Goal: Task Accomplishment & Management: Use online tool/utility

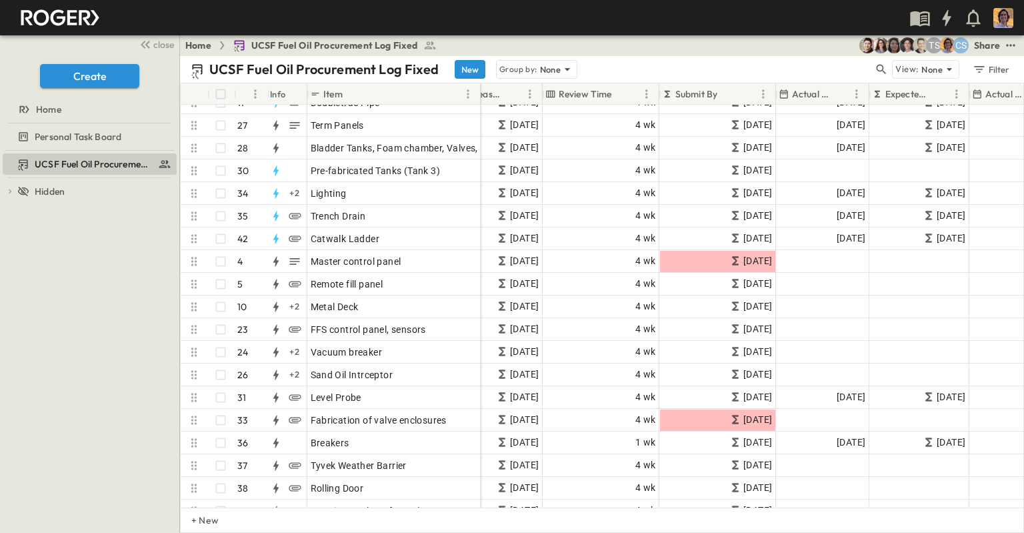
scroll to position [467, 942]
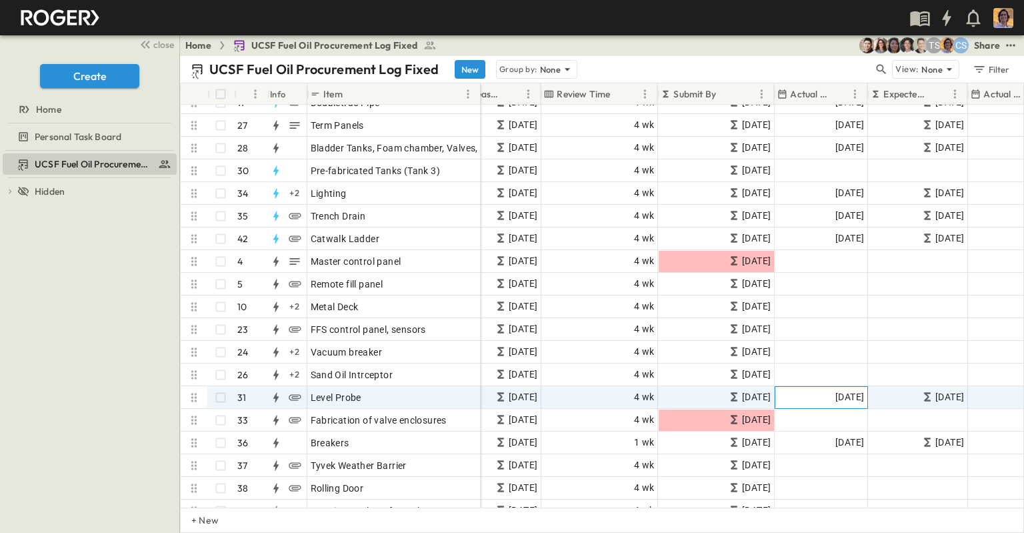
click at [835, 396] on span "[DATE]" at bounding box center [849, 396] width 29 height 15
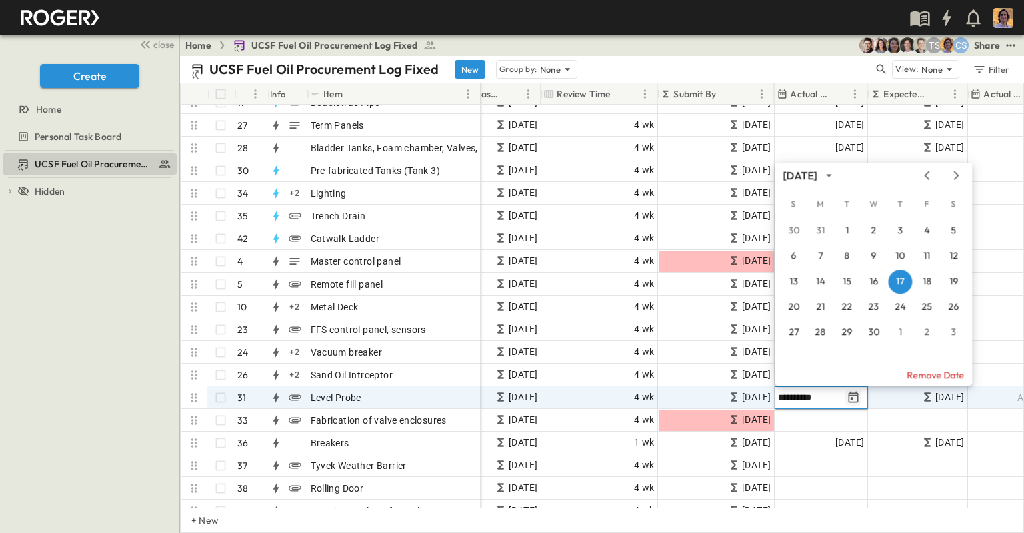
drag, startPoint x: 819, startPoint y: 399, endPoint x: 859, endPoint y: 396, distance: 40.1
click at [928, 174] on icon "Previous month" at bounding box center [927, 175] width 16 height 11
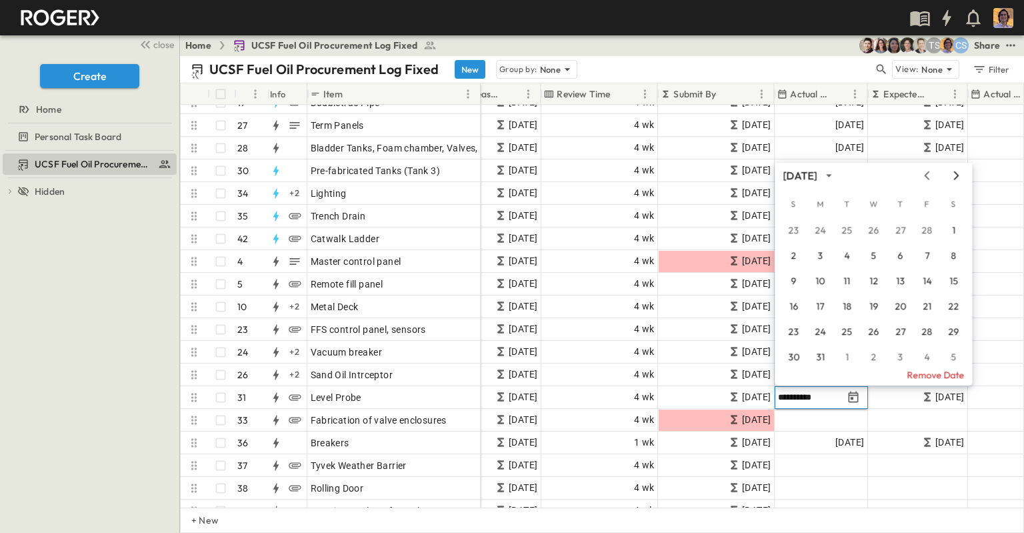
click at [957, 175] on icon "Next month" at bounding box center [956, 175] width 5 height 9
click at [928, 179] on icon "Previous month" at bounding box center [926, 175] width 5 height 9
click at [957, 177] on icon "Next month" at bounding box center [956, 175] width 16 height 11
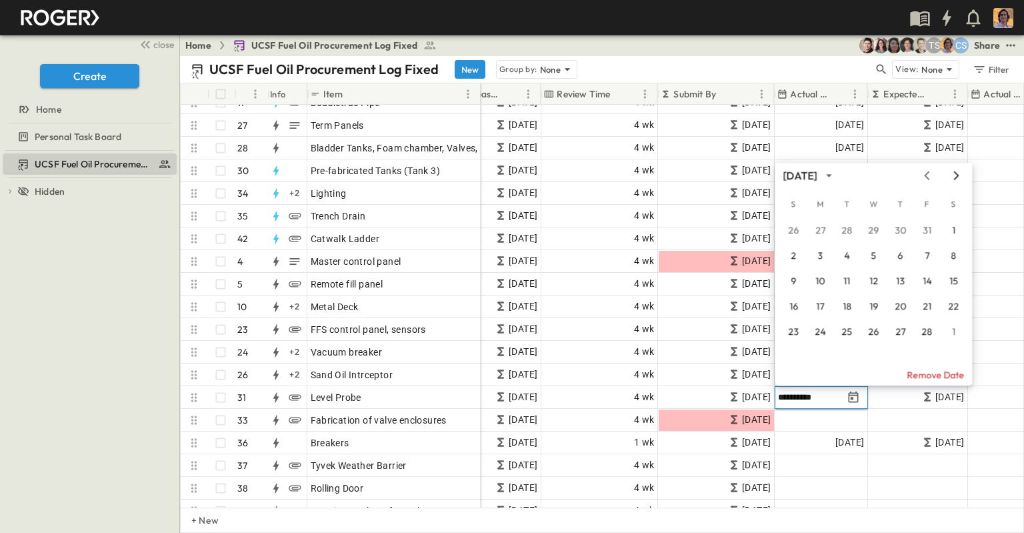
click at [957, 177] on icon "Next month" at bounding box center [956, 175] width 16 height 11
click at [923, 305] on button "22" at bounding box center [927, 307] width 24 height 24
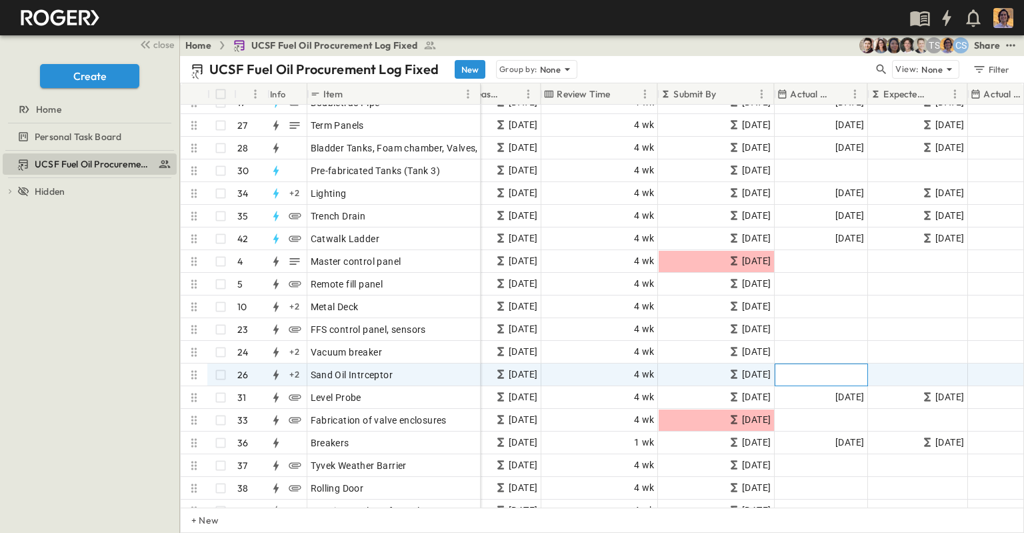
click at [856, 365] on div "Add Date" at bounding box center [821, 374] width 92 height 21
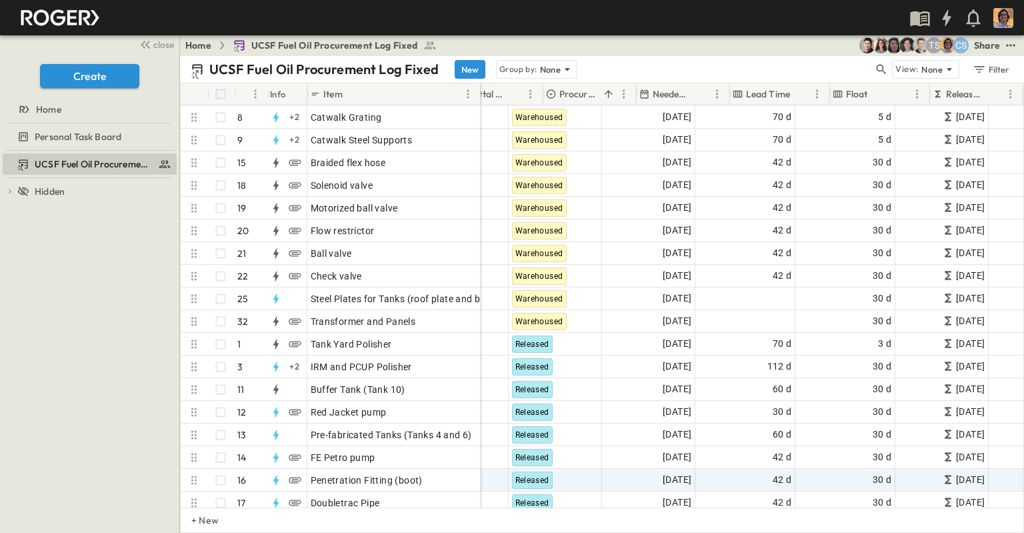
scroll to position [67, 451]
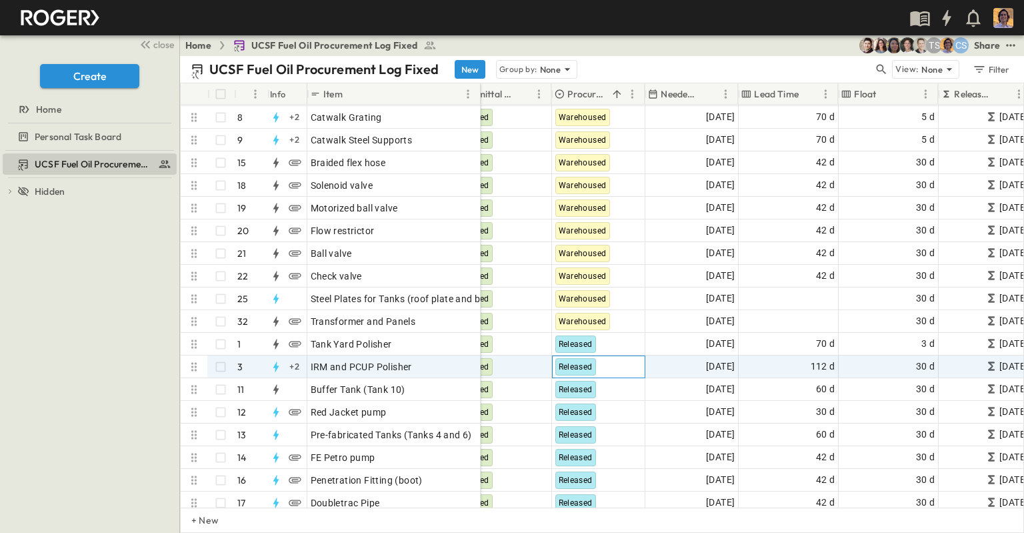
click at [579, 365] on span "Released" at bounding box center [576, 366] width 34 height 9
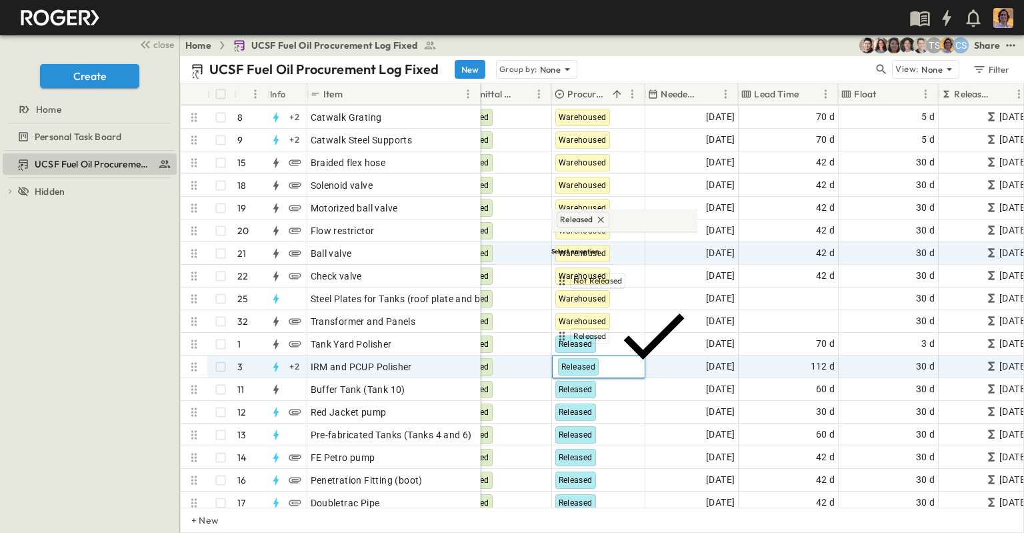
click at [601, 383] on div "Warehoused" at bounding box center [596, 391] width 53 height 16
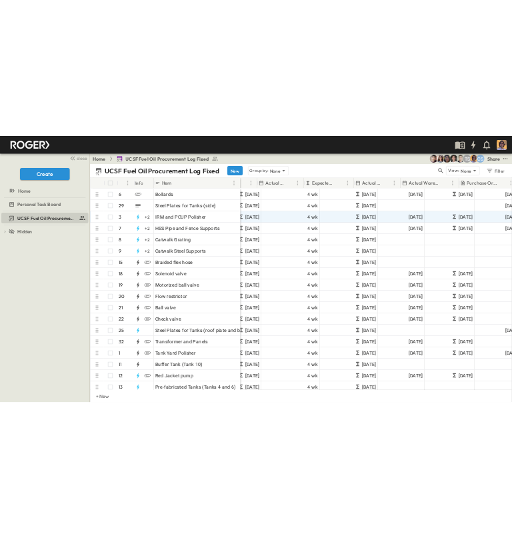
scroll to position [0, 1263]
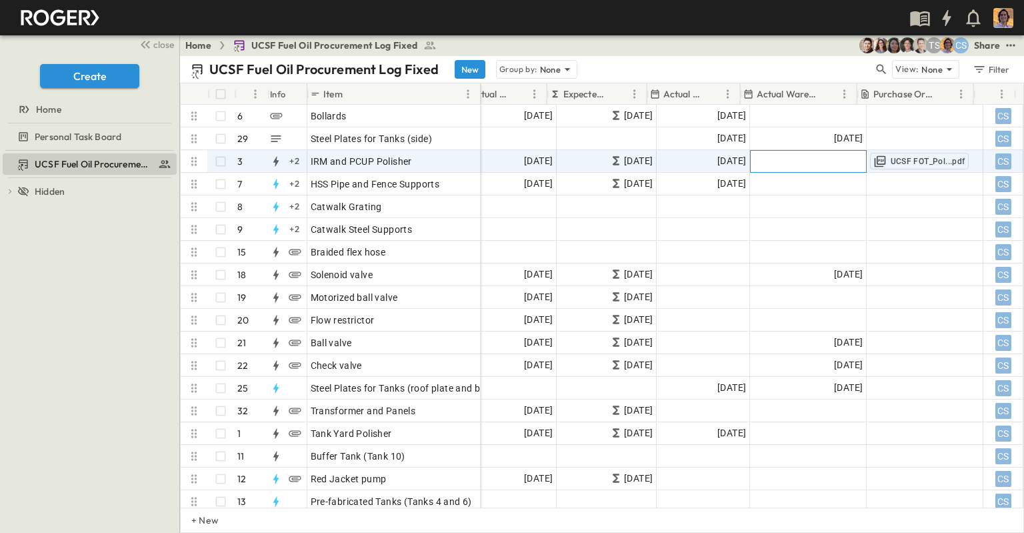
click at [773, 168] on div "Add Date" at bounding box center [808, 161] width 115 height 21
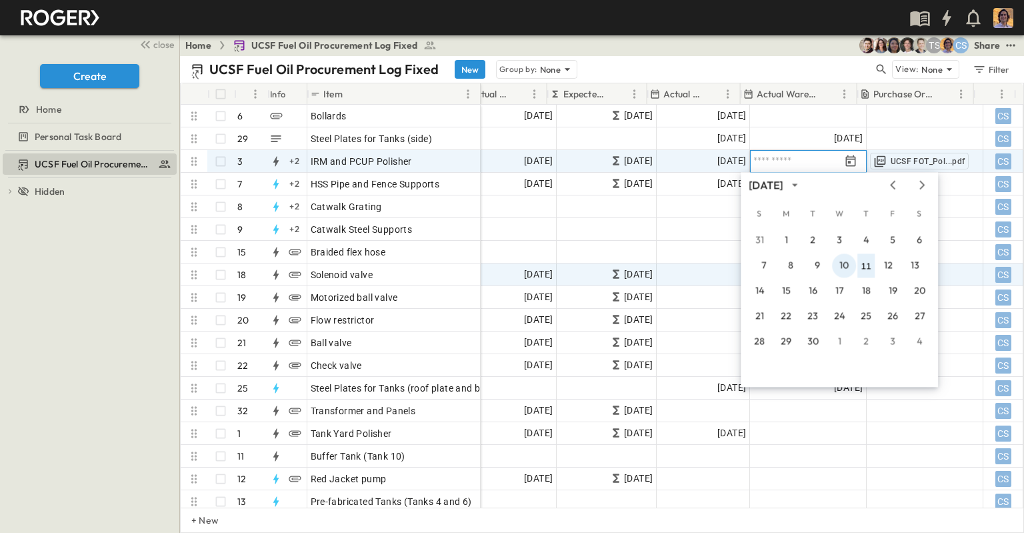
click at [844, 263] on button "10" at bounding box center [844, 265] width 24 height 24
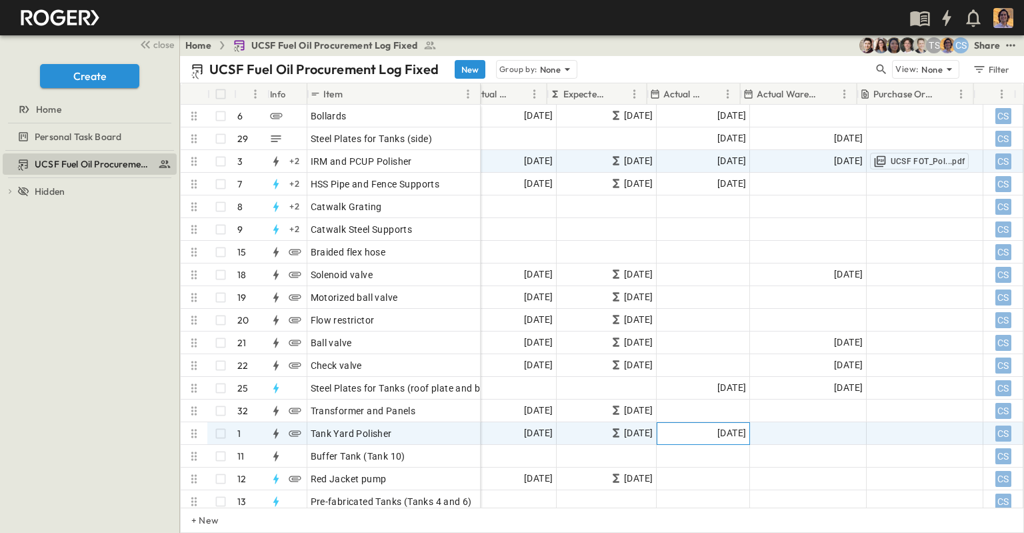
click at [723, 437] on span "[DATE]" at bounding box center [731, 432] width 29 height 15
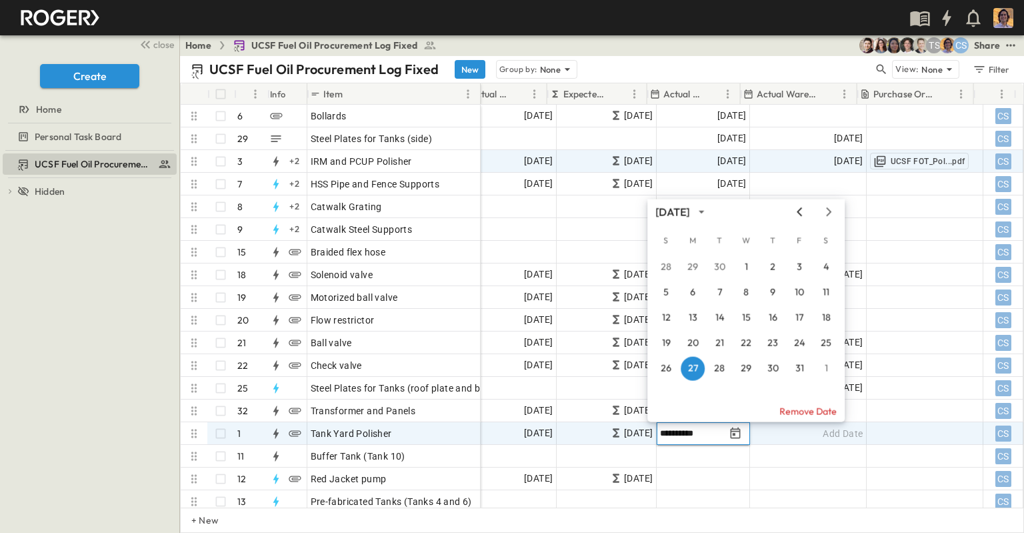
click at [797, 209] on icon "Previous month" at bounding box center [799, 212] width 16 height 11
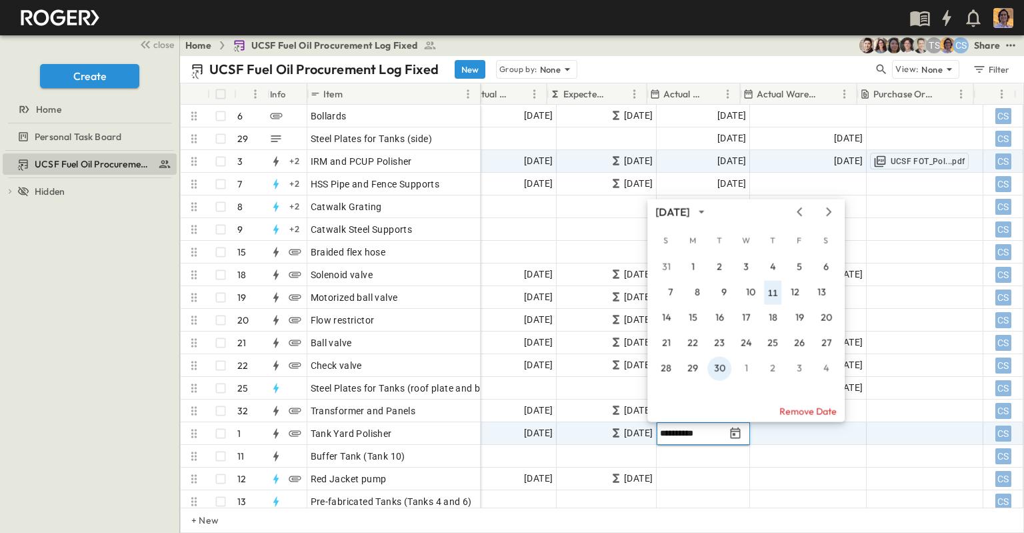
click at [715, 363] on button "30" at bounding box center [719, 369] width 24 height 24
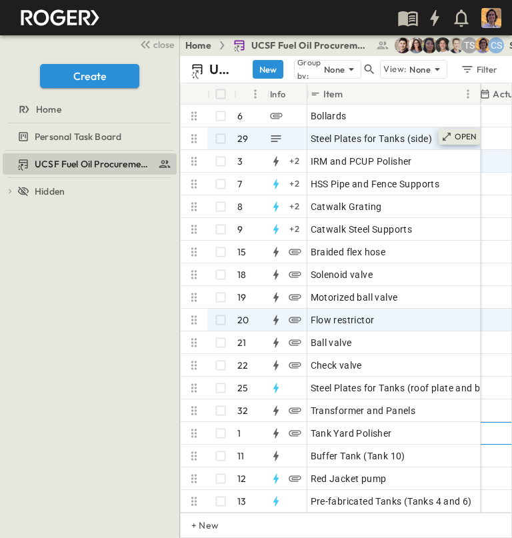
scroll to position [0, 1433]
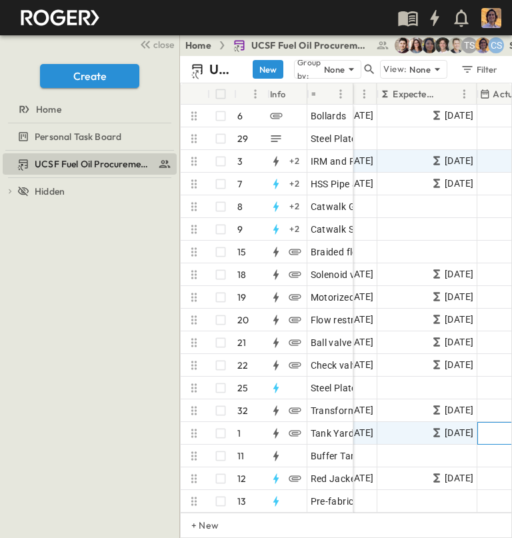
drag, startPoint x: 477, startPoint y: 88, endPoint x: 350, endPoint y: 98, distance: 127.7
click at [350, 98] on div at bounding box center [353, 93] width 13 height 37
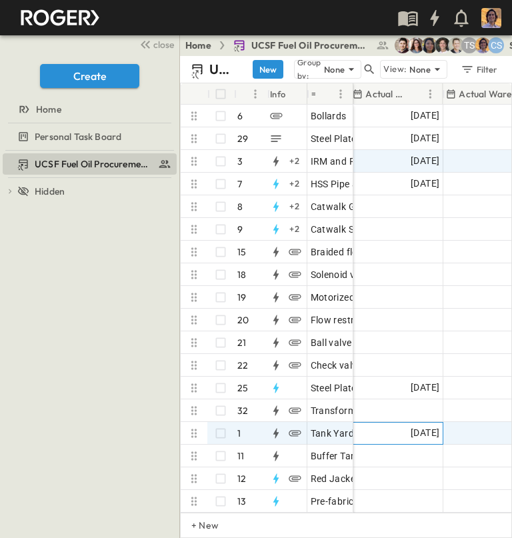
click at [411, 431] on span "[DATE]" at bounding box center [425, 432] width 29 height 15
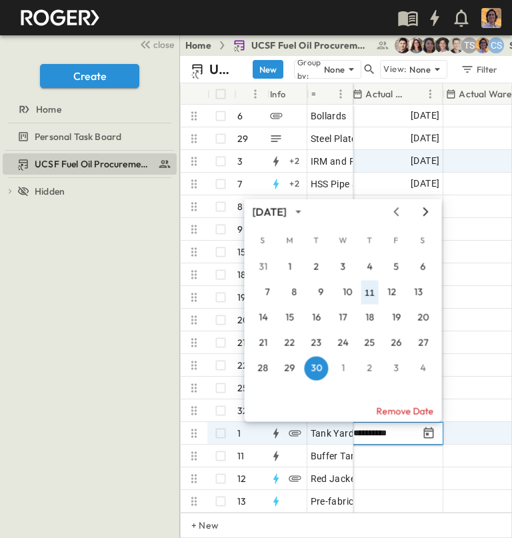
click at [424, 213] on icon "Next month" at bounding box center [425, 212] width 16 height 11
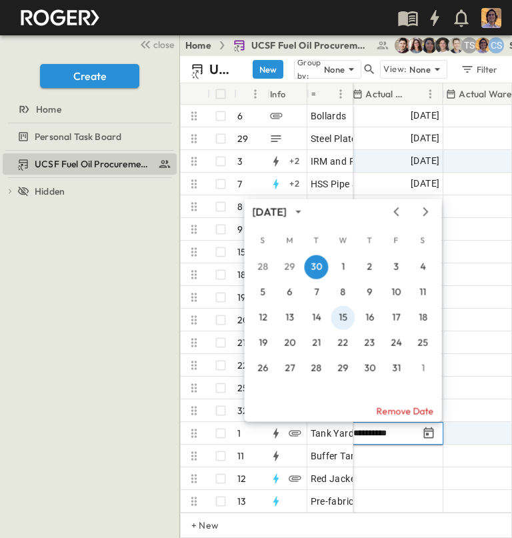
click at [341, 317] on button "15" at bounding box center [343, 318] width 24 height 24
click at [394, 365] on button "31" at bounding box center [396, 369] width 24 height 24
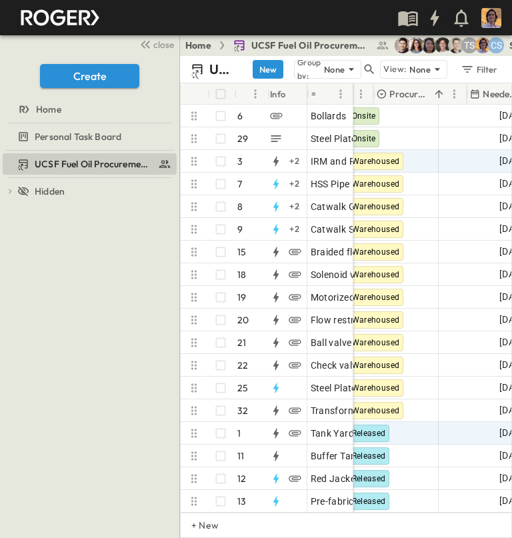
scroll to position [0, 488]
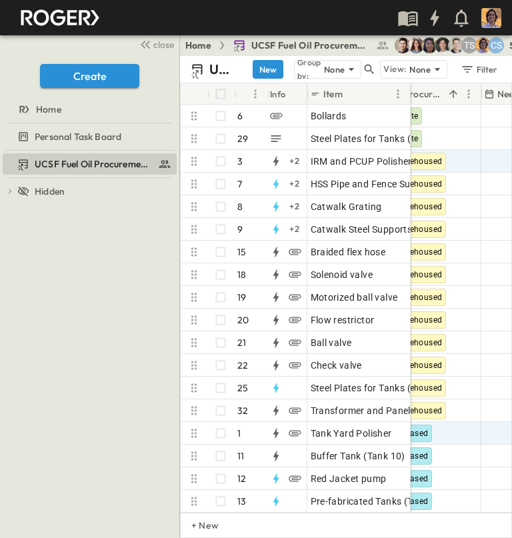
drag, startPoint x: 353, startPoint y: 93, endPoint x: 410, endPoint y: 95, distance: 57.4
click at [410, 95] on div at bounding box center [411, 93] width 13 height 37
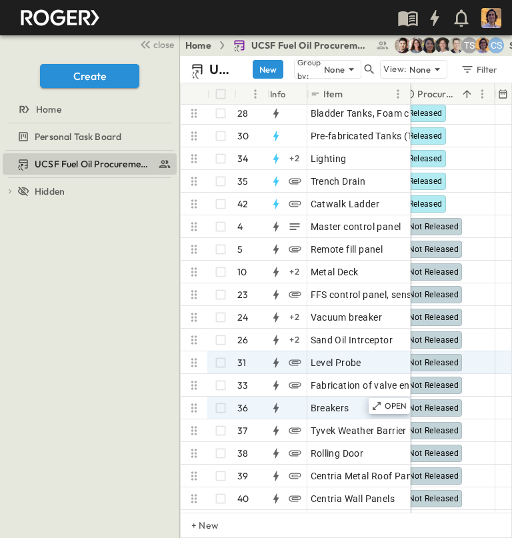
scroll to position [533, 531]
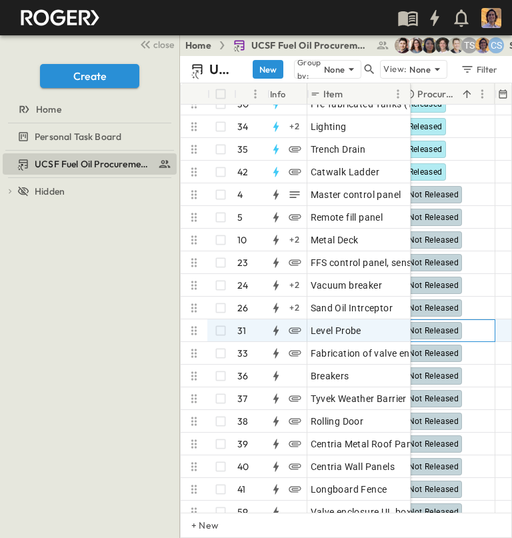
click at [429, 330] on span "Not Released" at bounding box center [434, 330] width 51 height 9
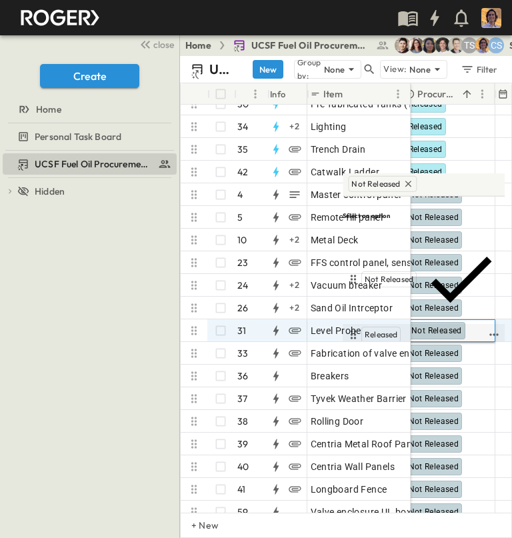
click at [385, 329] on span "Released" at bounding box center [381, 334] width 33 height 11
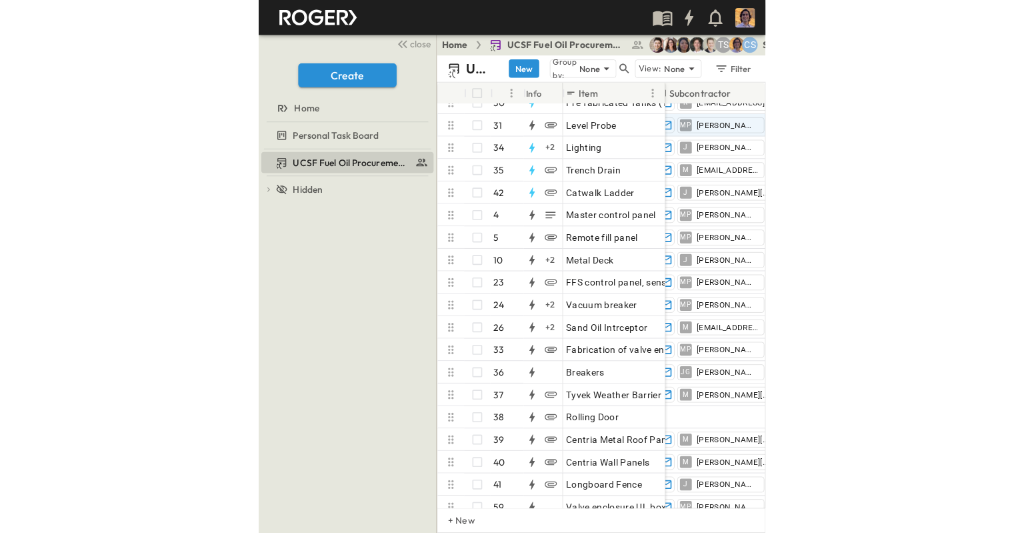
scroll to position [533, 309]
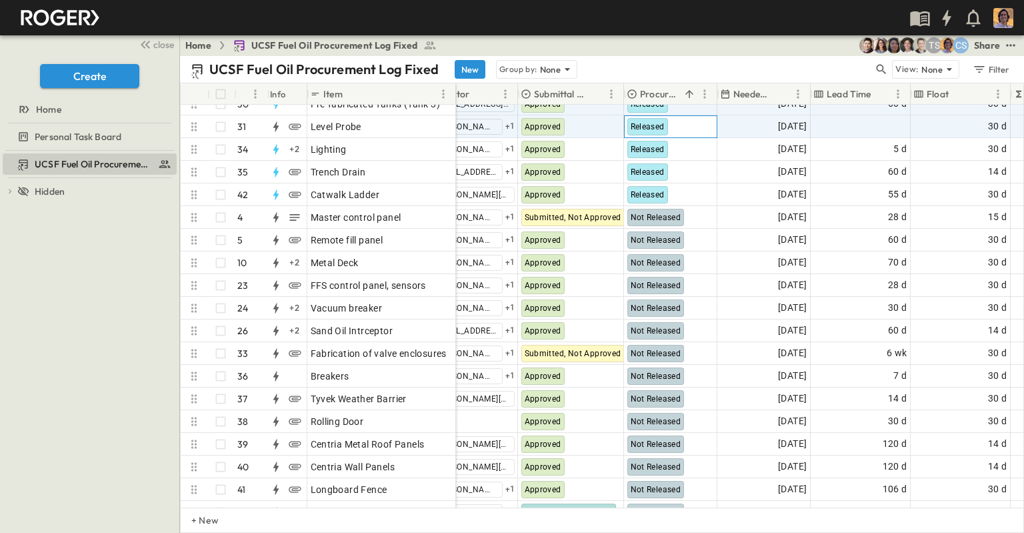
drag, startPoint x: 409, startPoint y: 87, endPoint x: 459, endPoint y: 111, distance: 55.2
click at [454, 95] on div at bounding box center [456, 93] width 13 height 37
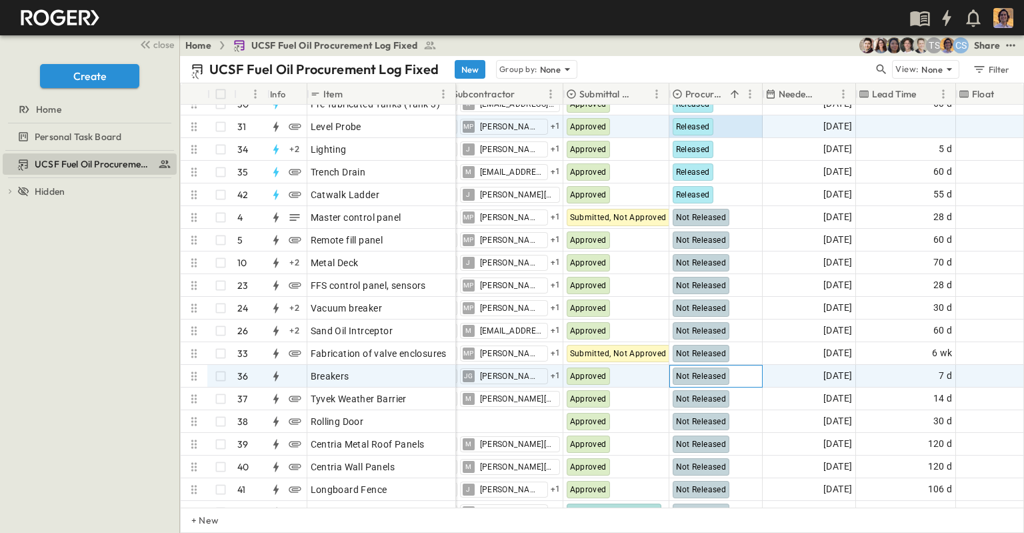
click at [699, 381] on div "Not Released" at bounding box center [701, 375] width 57 height 17
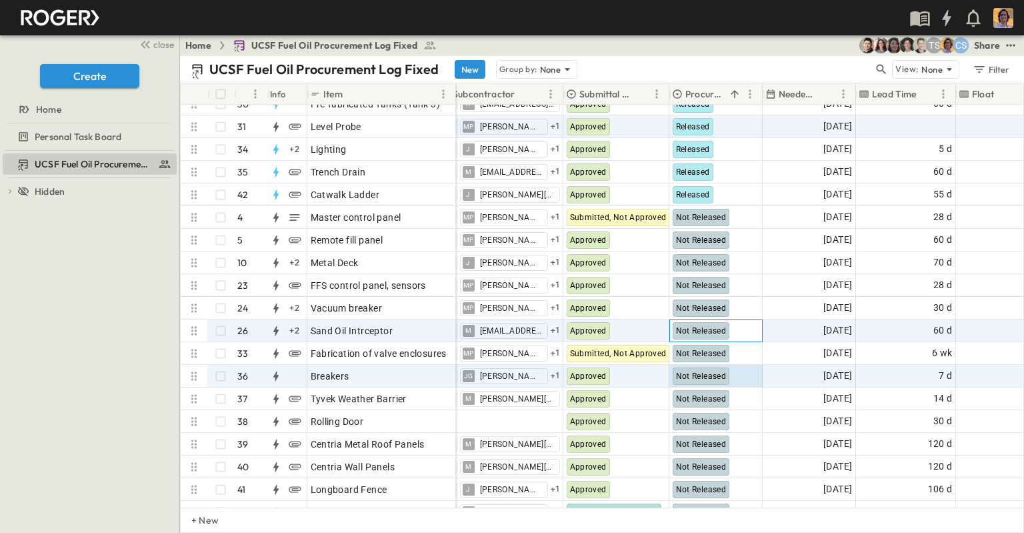
click at [703, 335] on span "Not Released" at bounding box center [701, 330] width 51 height 9
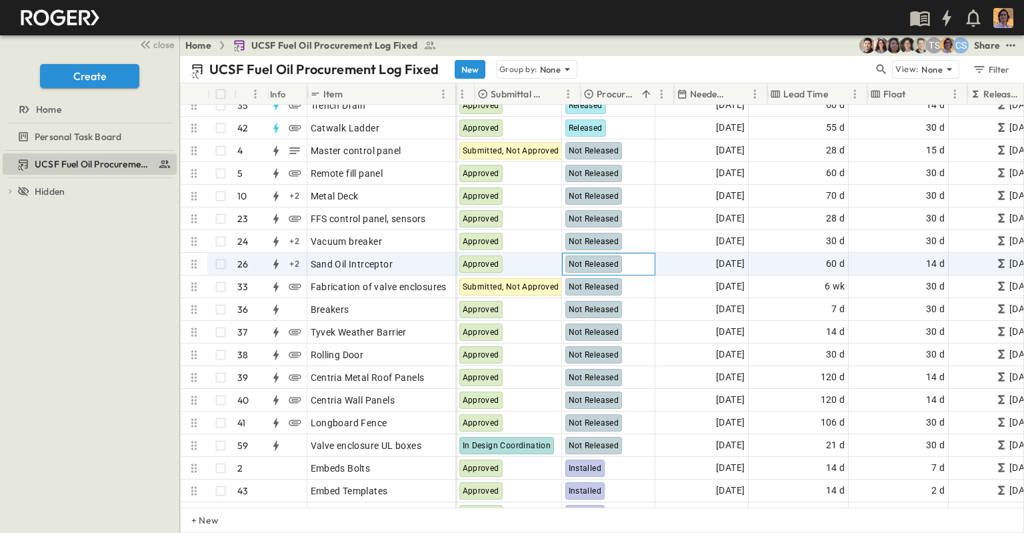
scroll to position [600, 423]
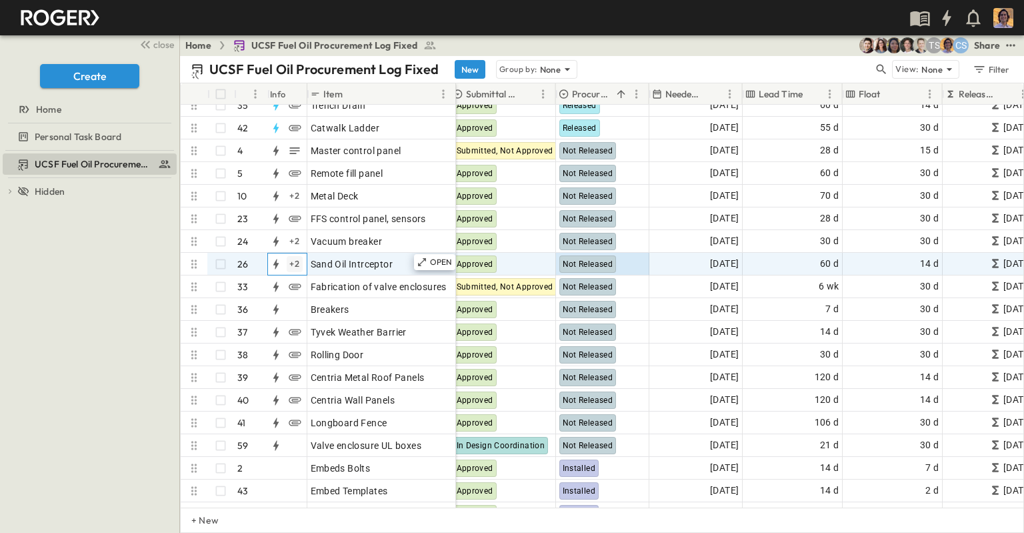
click at [293, 265] on div "+ 2" at bounding box center [295, 264] width 16 height 16
click at [97, 268] on div "UCSF Fuel Oil Procurement Log Fixed To pick up a draggable item, press the spac…" at bounding box center [89, 342] width 179 height 382
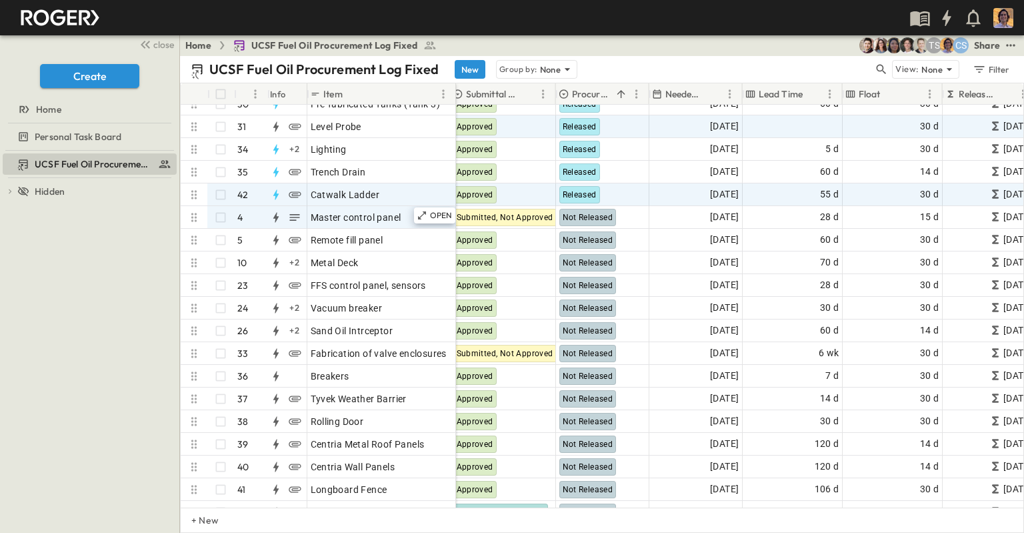
scroll to position [533, 423]
